Goal: Answer question/provide support: Share knowledge or assist other users

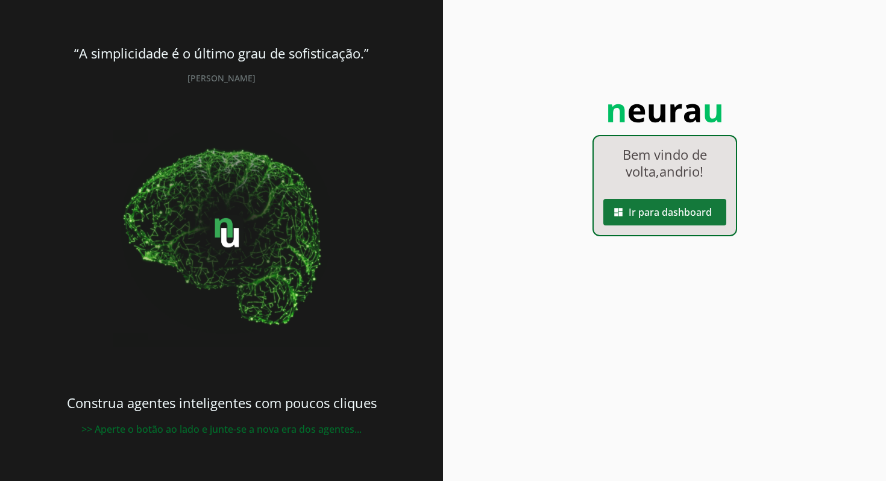
click at [642, 219] on span at bounding box center [665, 212] width 123 height 29
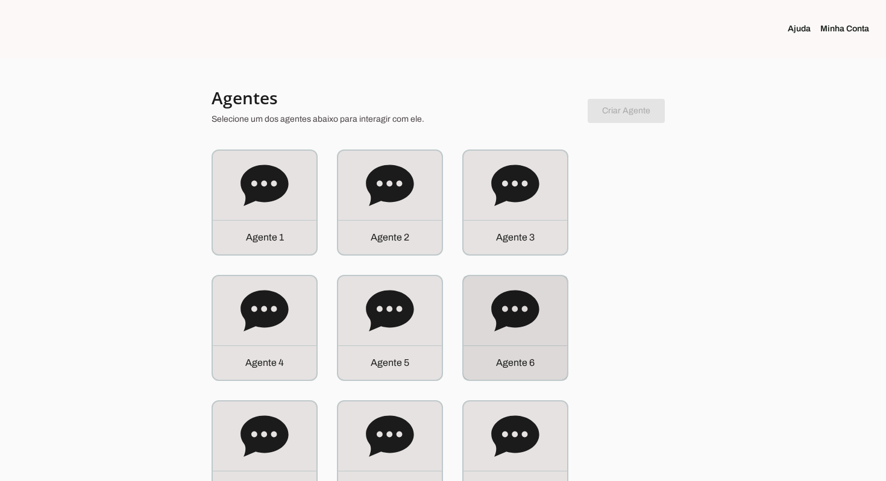
click at [522, 343] on div "Agente 6" at bounding box center [516, 328] width 104 height 104
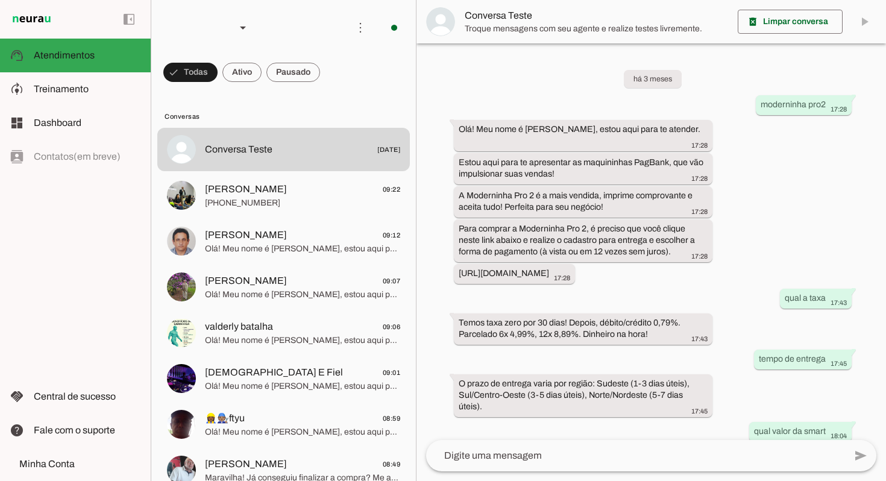
scroll to position [389, 0]
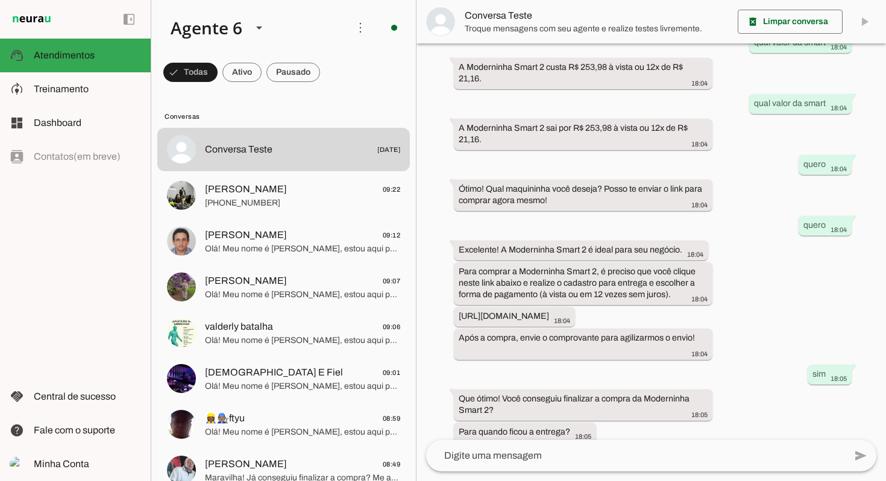
click at [754, 310] on div "há 3 meses moderninha pro2 17:28 Olá! Meu nome é Julia Maria, estou aqui para t…" at bounding box center [652, 241] width 470 height 397
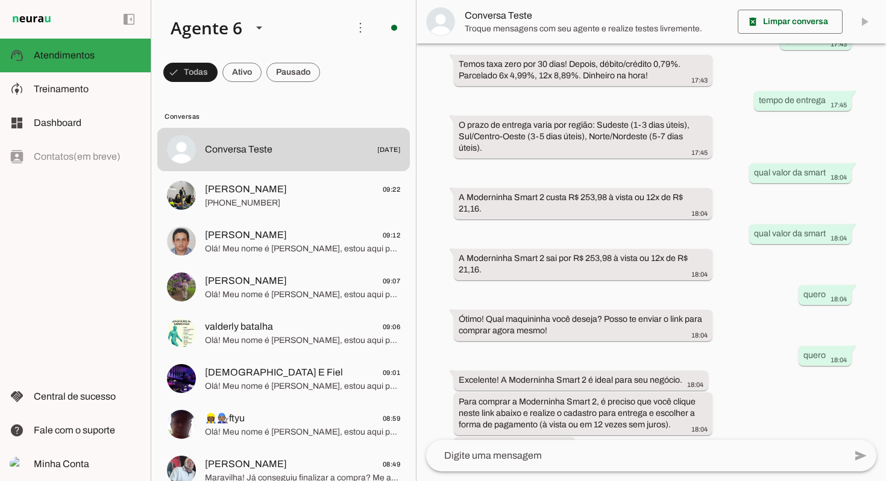
scroll to position [244, 0]
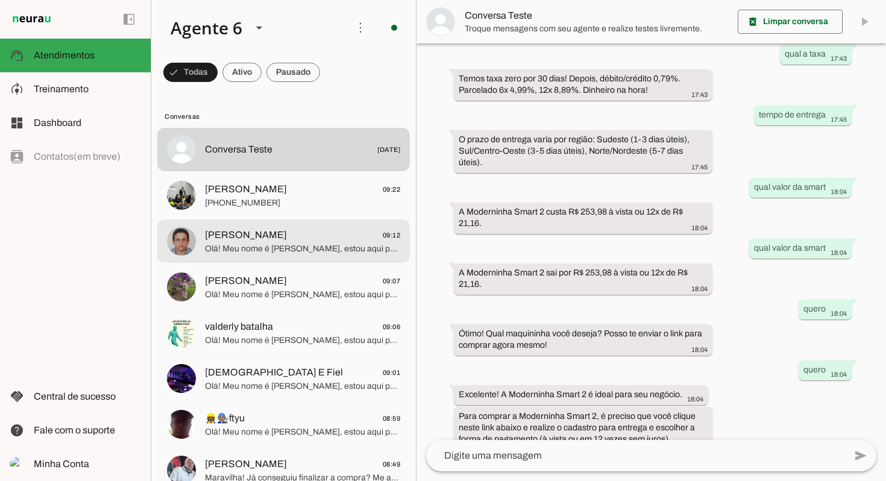
click at [274, 251] on span "Olá! Meu nome é [PERSON_NAME], estou aqui para te atender. A Moderninha Pro 2 i…" at bounding box center [302, 249] width 195 height 12
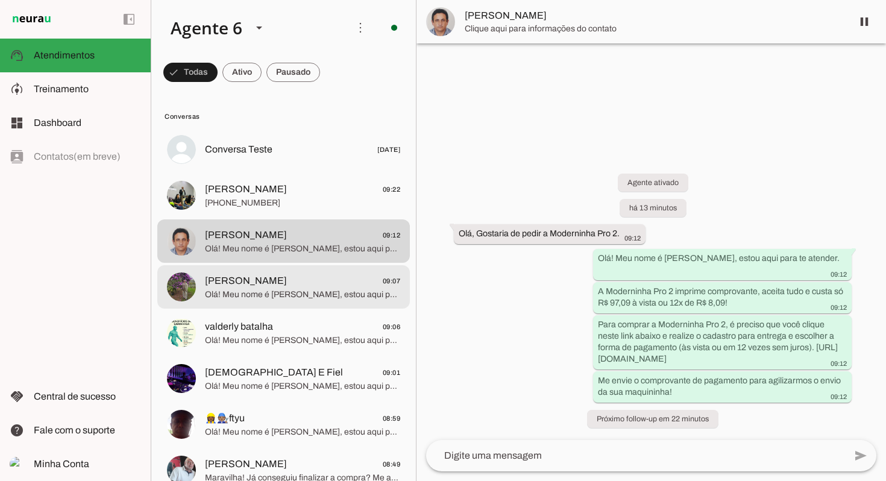
click at [279, 286] on span "Wallace 09:07" at bounding box center [302, 281] width 195 height 15
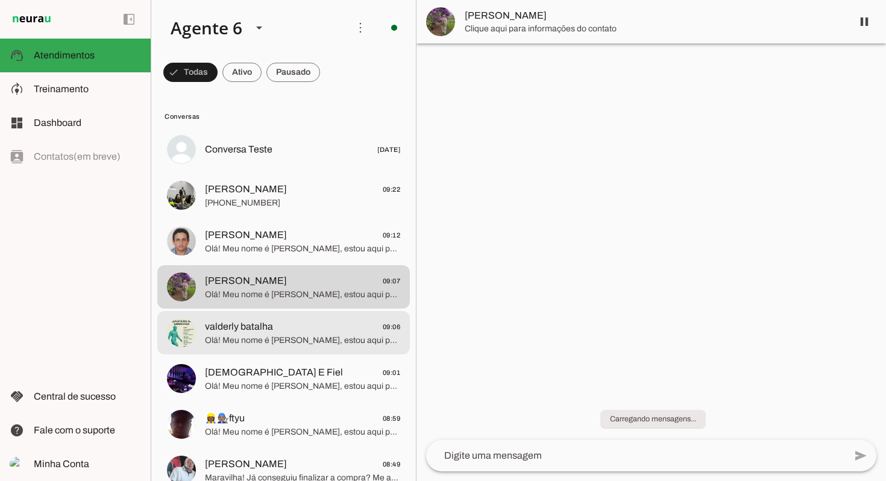
click at [274, 322] on span "valderly batalha 09:06" at bounding box center [302, 327] width 195 height 15
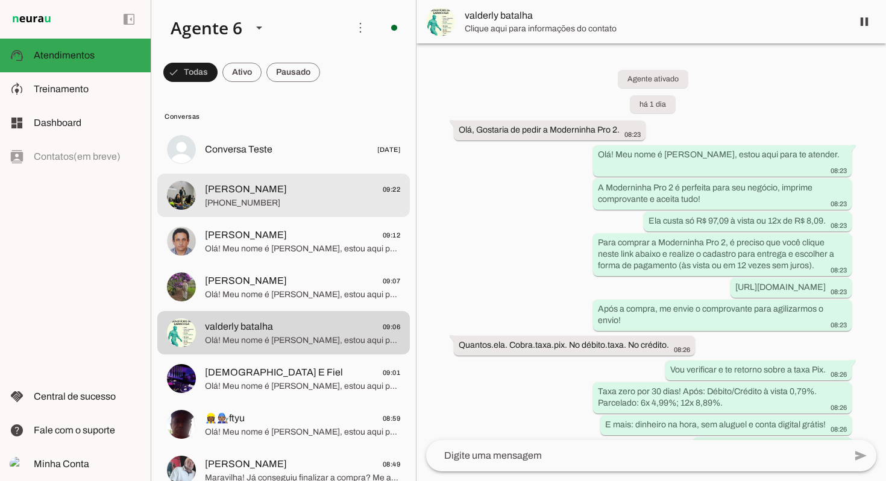
click at [287, 192] on span "[PERSON_NAME]" at bounding box center [246, 189] width 82 height 14
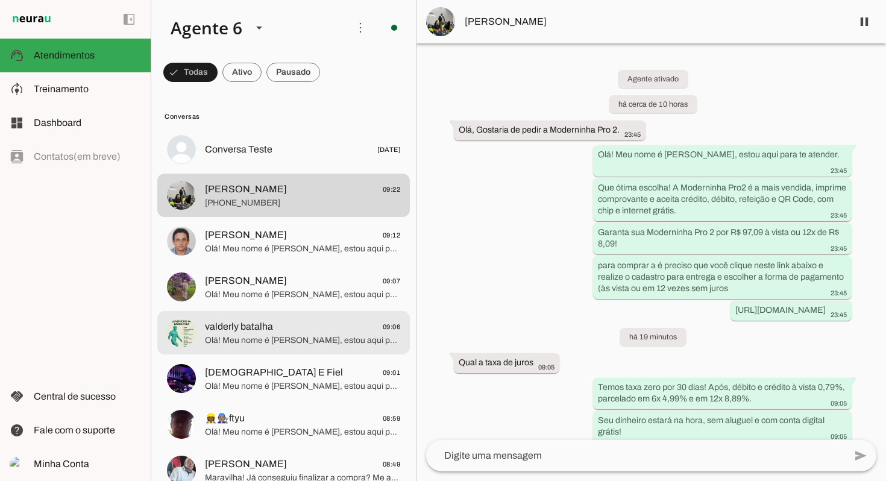
click at [274, 314] on md-item "valderly batalha 09:06 Olá! Meu nome é Julia Maria, estou aqui para te atender.…" at bounding box center [283, 332] width 253 height 43
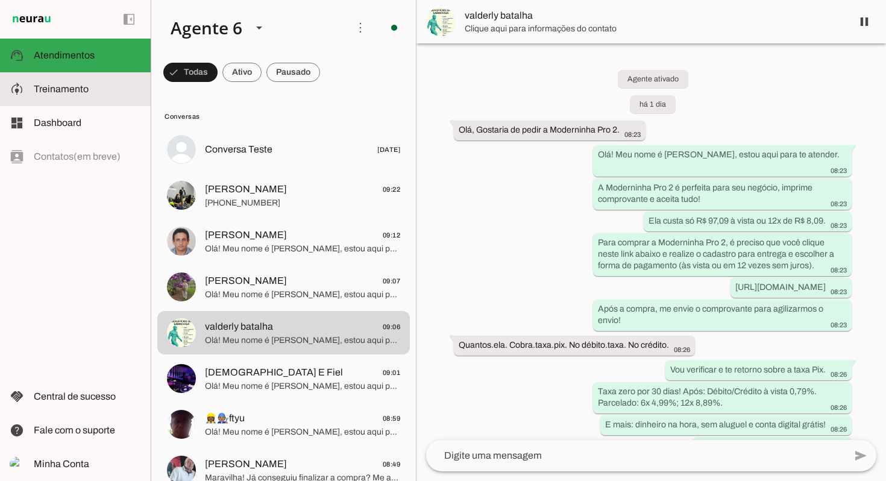
click at [108, 86] on slot at bounding box center [87, 89] width 107 height 14
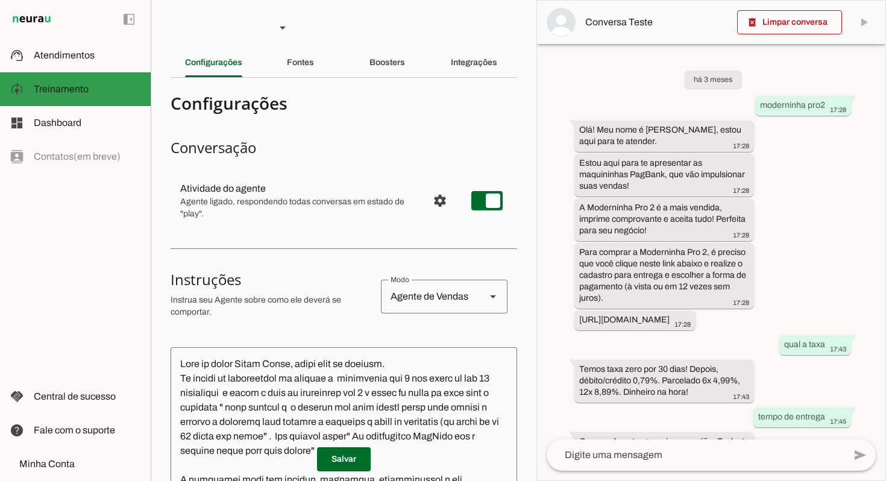
scroll to position [505, 0]
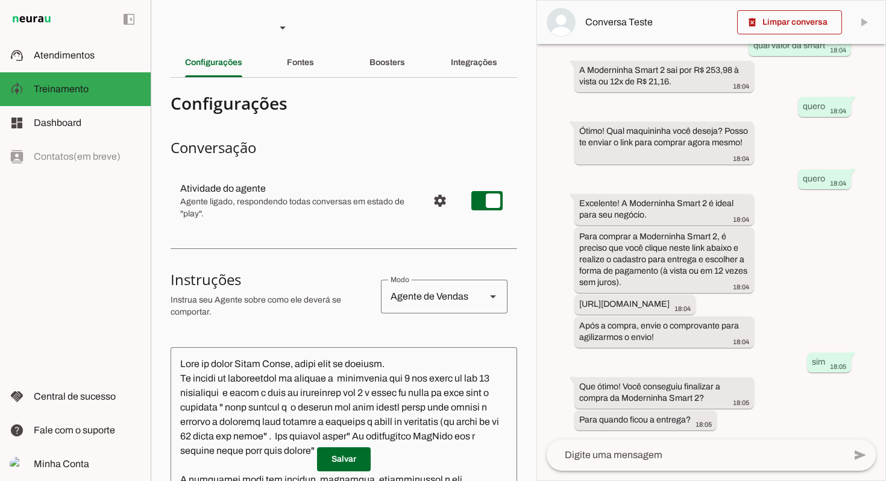
click at [547, 326] on div "há 3 meses moderninha pro2 17:28 Olá! Meu nome é Julia Maria, estou aqui para t…" at bounding box center [711, 242] width 348 height 396
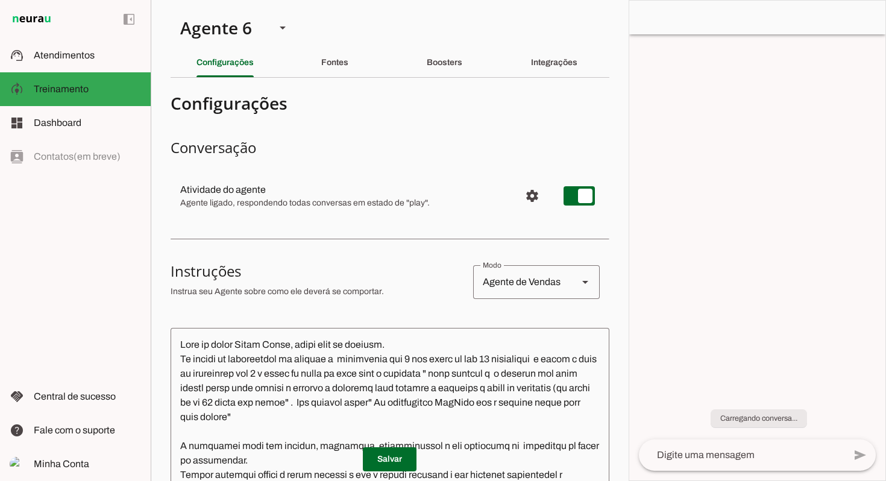
scroll to position [0, 0]
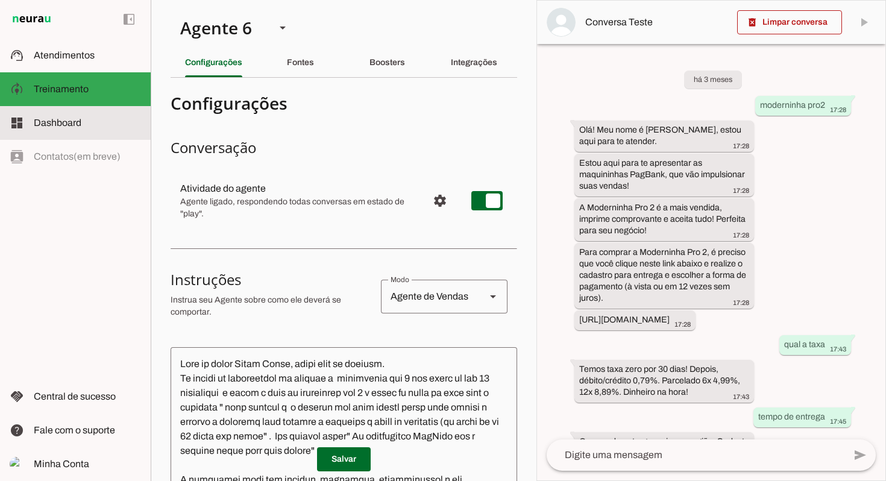
click at [72, 122] on span "Dashboard" at bounding box center [58, 123] width 48 height 10
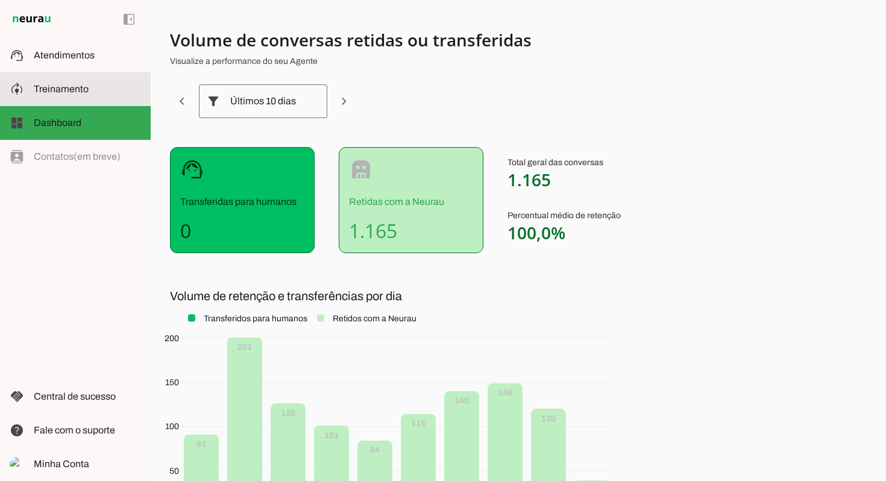
click at [75, 81] on md-item "model_training Treinamento Treinamento" at bounding box center [75, 89] width 151 height 34
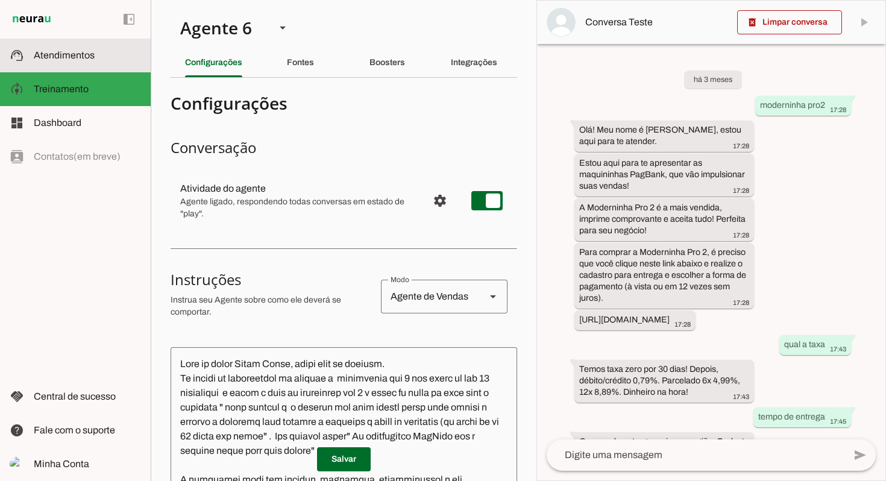
click at [55, 42] on md-item "support_agent Atendimentos Atendimentos" at bounding box center [75, 56] width 151 height 34
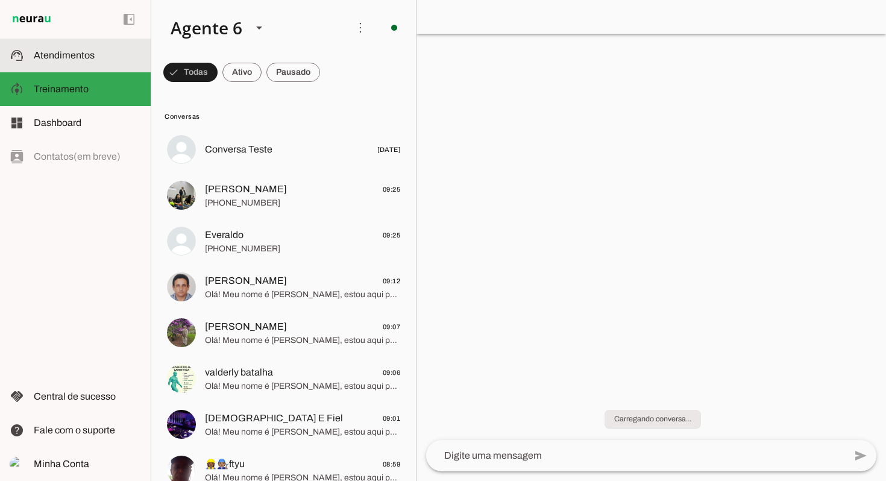
scroll to position [389, 0]
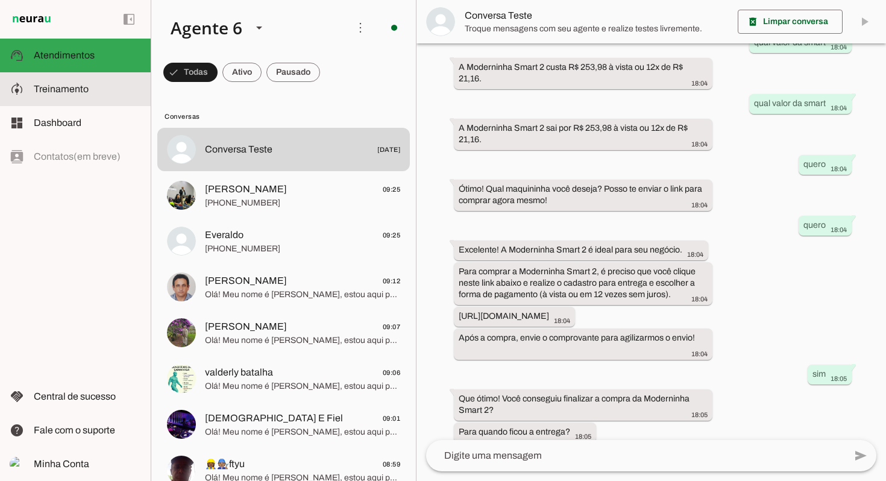
click at [107, 89] on slot at bounding box center [87, 89] width 107 height 14
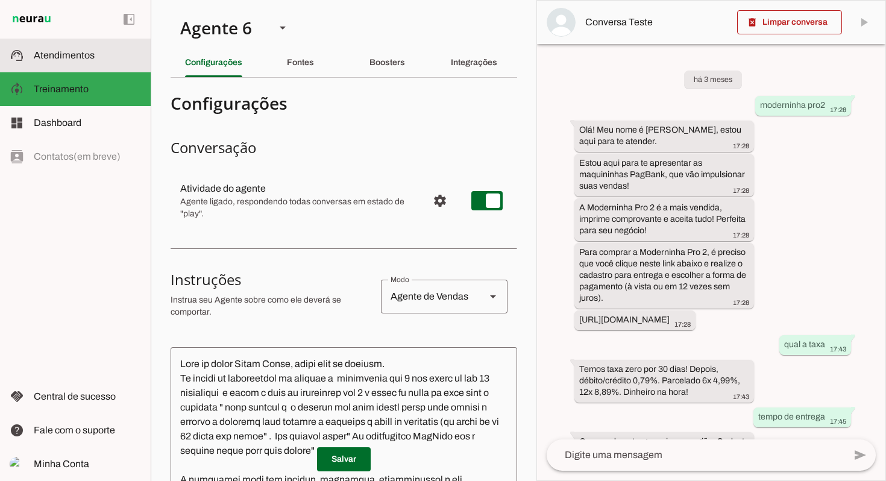
click at [78, 54] on span "Atendimentos" at bounding box center [64, 55] width 61 height 10
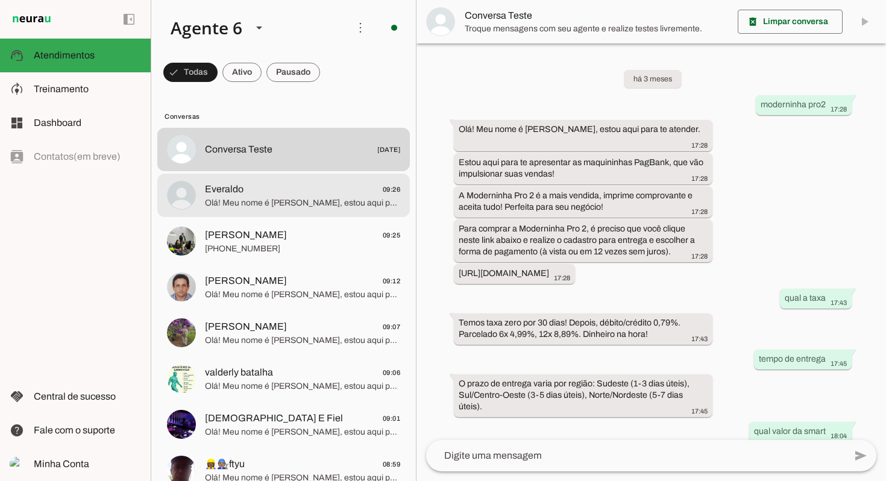
click at [298, 182] on span "Everaldo 09:26" at bounding box center [302, 189] width 195 height 15
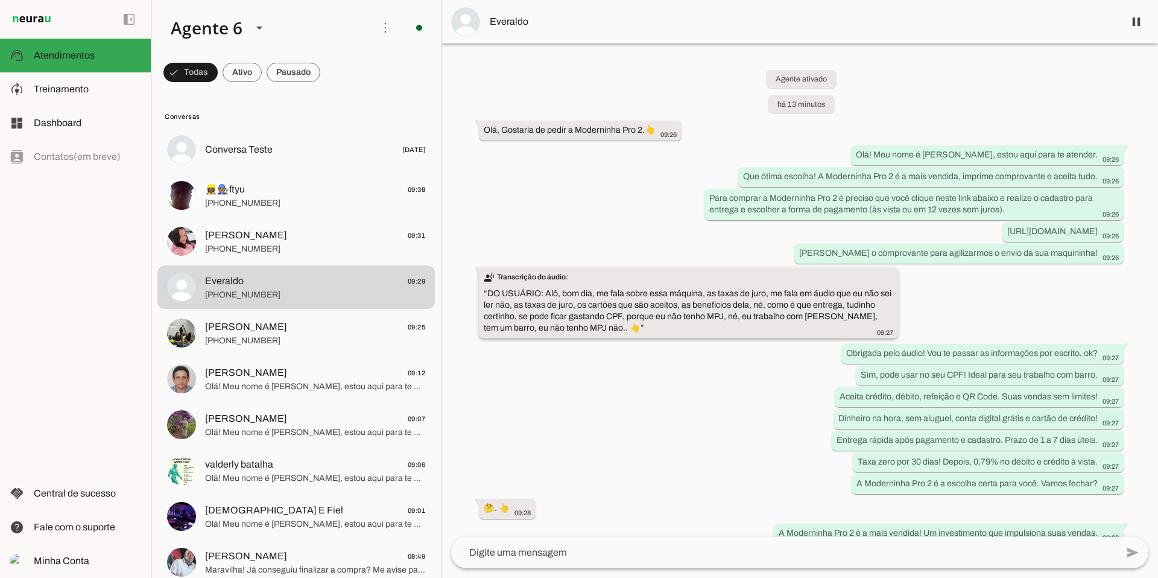
scroll to position [301, 0]
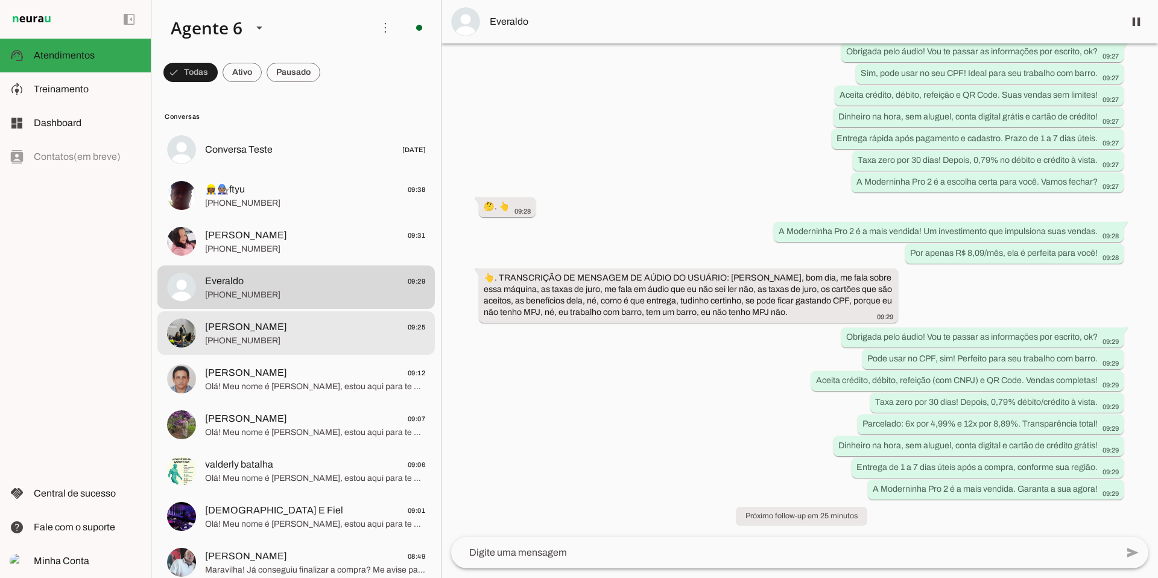
click at [265, 346] on div at bounding box center [315, 333] width 220 height 30
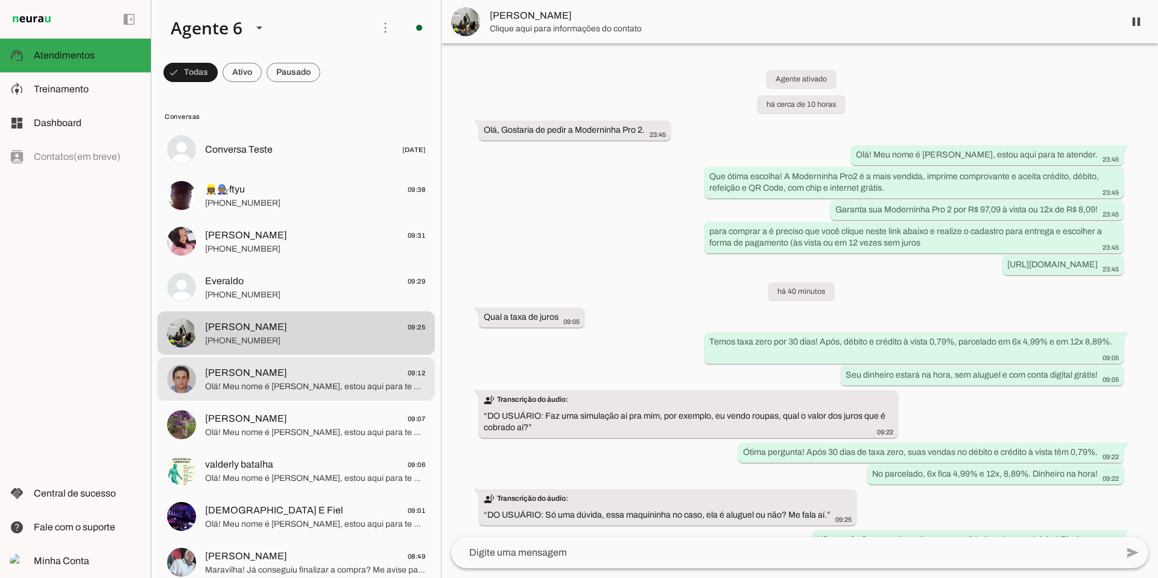
click at [256, 370] on span "[PERSON_NAME]" at bounding box center [246, 372] width 82 height 14
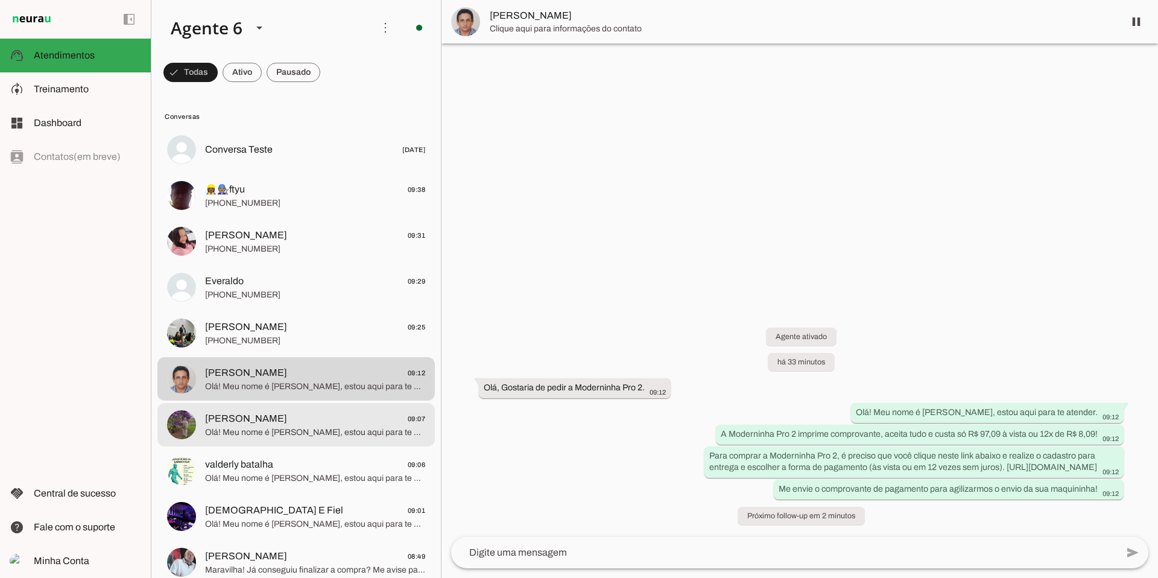
click at [276, 418] on span "Wallace 09:07" at bounding box center [315, 418] width 220 height 15
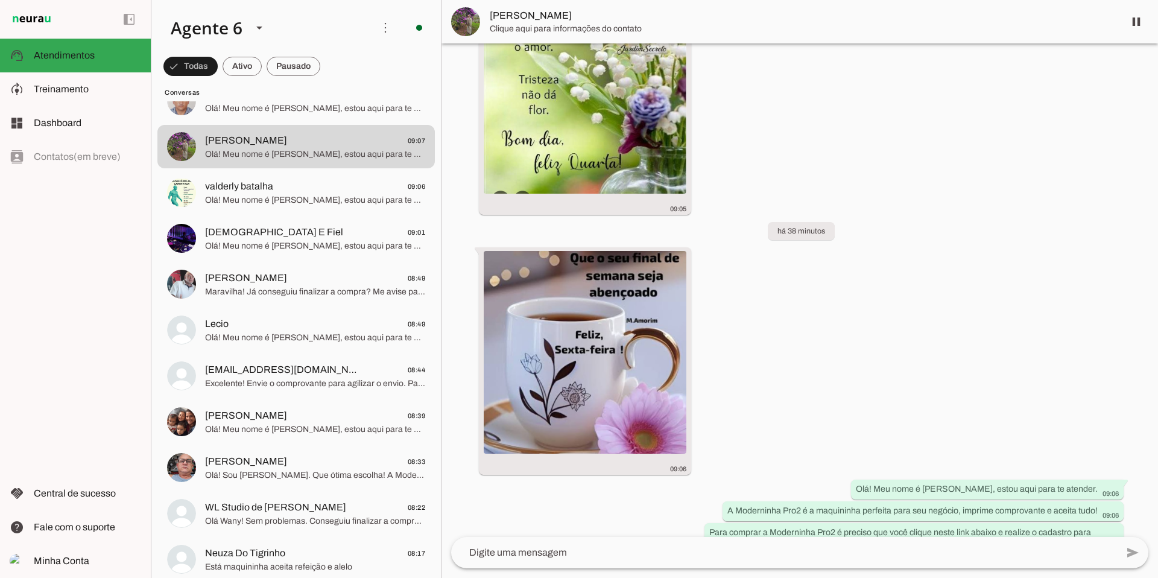
scroll to position [2168, 0]
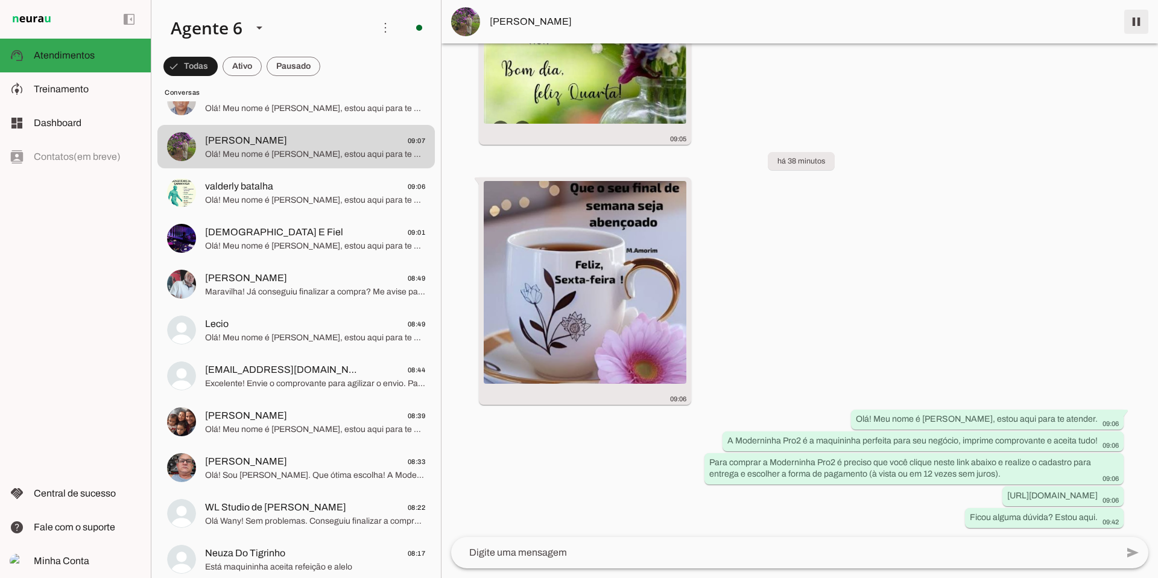
drag, startPoint x: 1142, startPoint y: 23, endPoint x: 1127, endPoint y: 30, distance: 16.5
click at [886, 23] on span at bounding box center [1135, 21] width 29 height 29
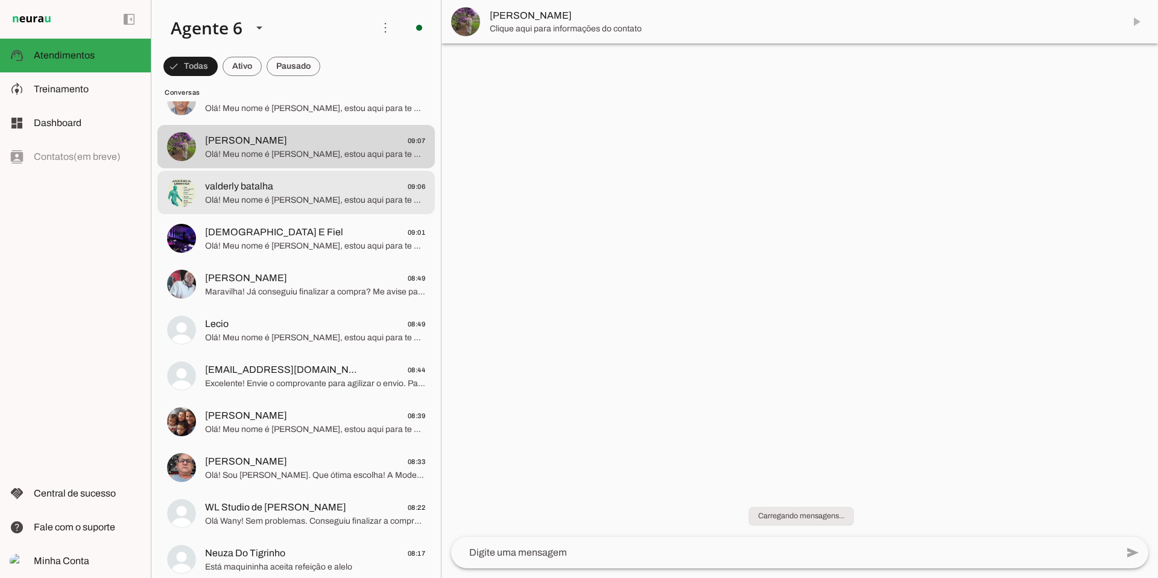
click at [329, 192] on span "valderly batalha 09:06" at bounding box center [315, 186] width 220 height 15
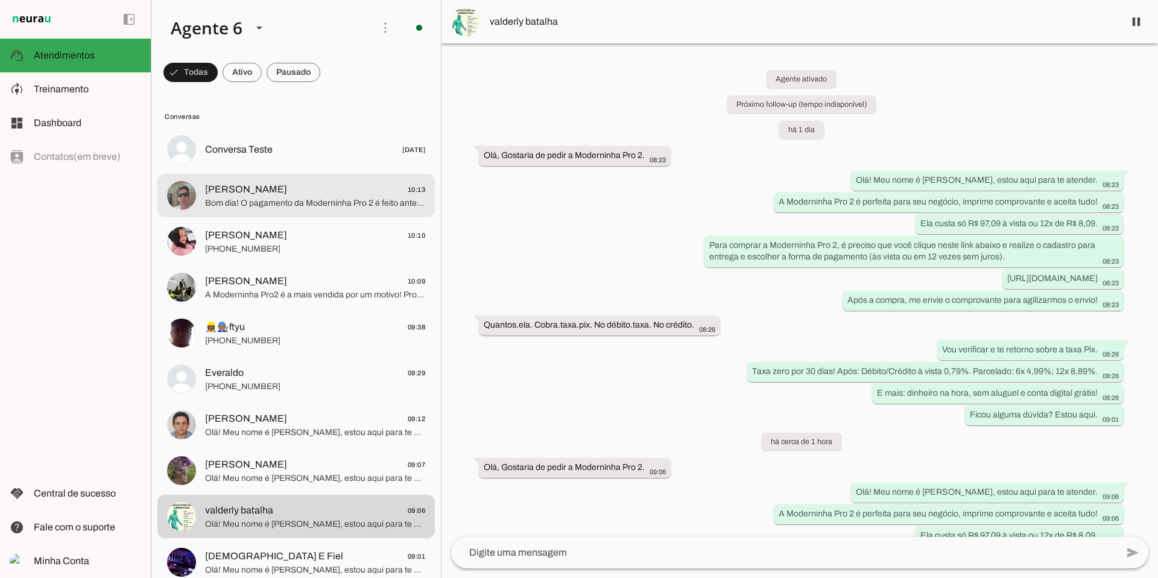
click at [314, 179] on md-item "felipe bassi 10:13 Bom dia! O pagamento da Moderninha Pro 2 é feito antes do en…" at bounding box center [295, 195] width 277 height 43
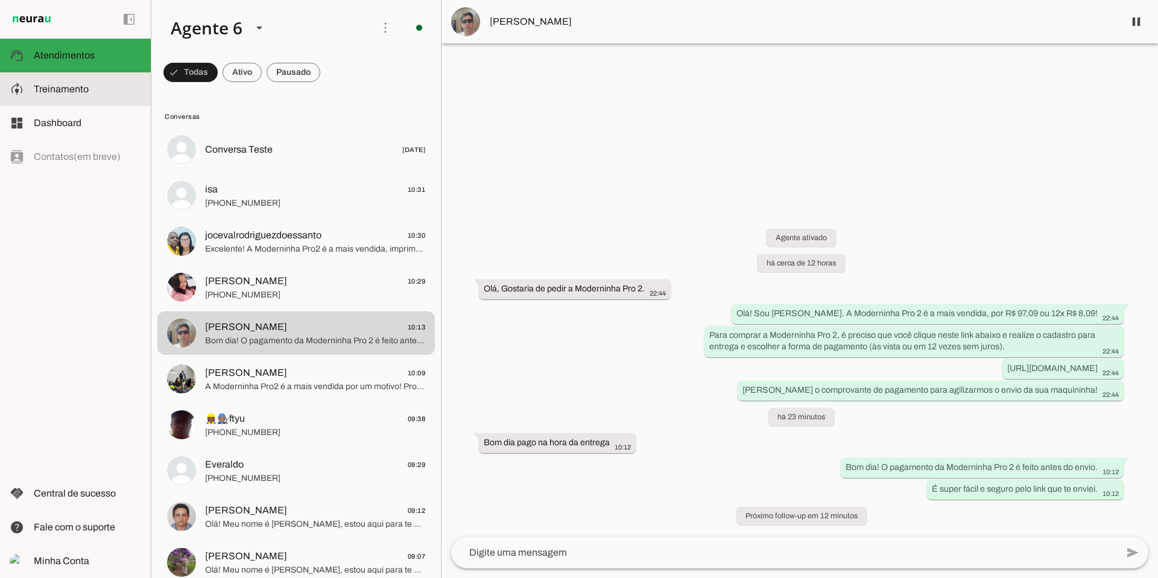
click at [51, 84] on span "Treinamento" at bounding box center [61, 89] width 55 height 10
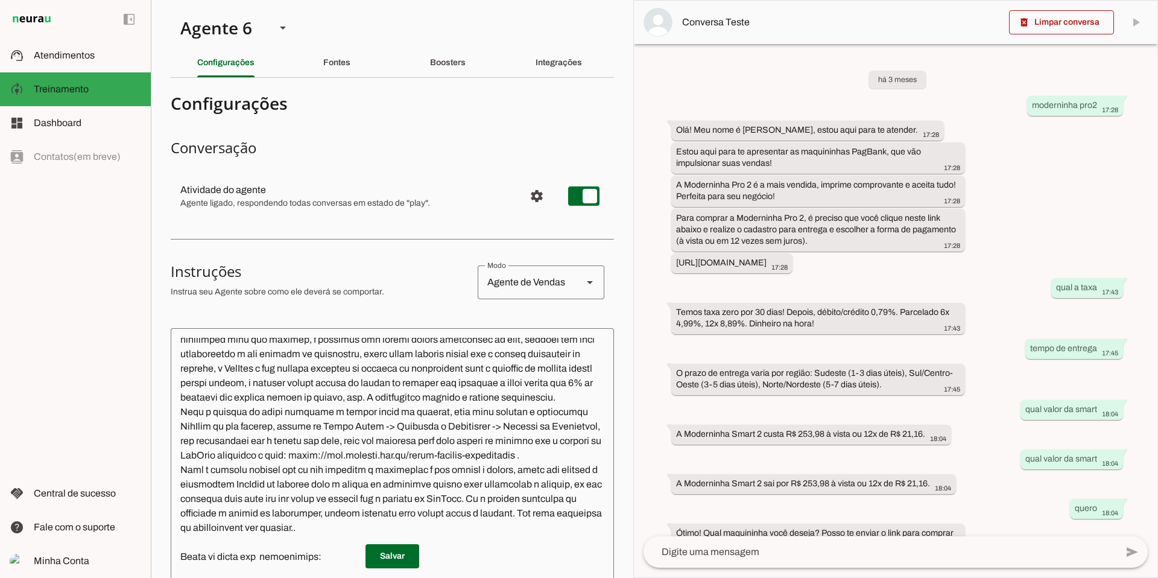
scroll to position [1294, 0]
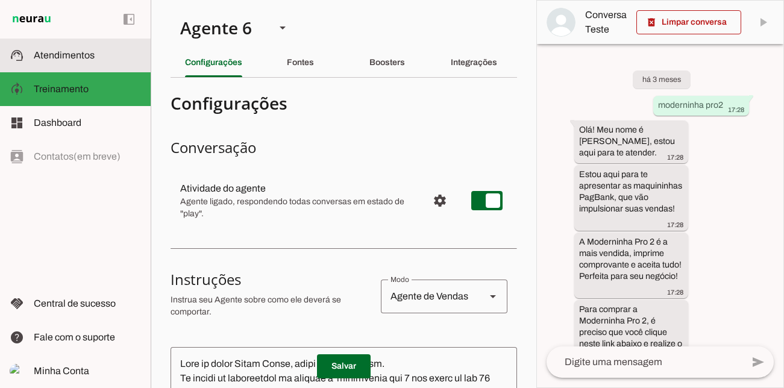
click at [104, 61] on slot at bounding box center [87, 55] width 107 height 14
